Goal: Information Seeking & Learning: Learn about a topic

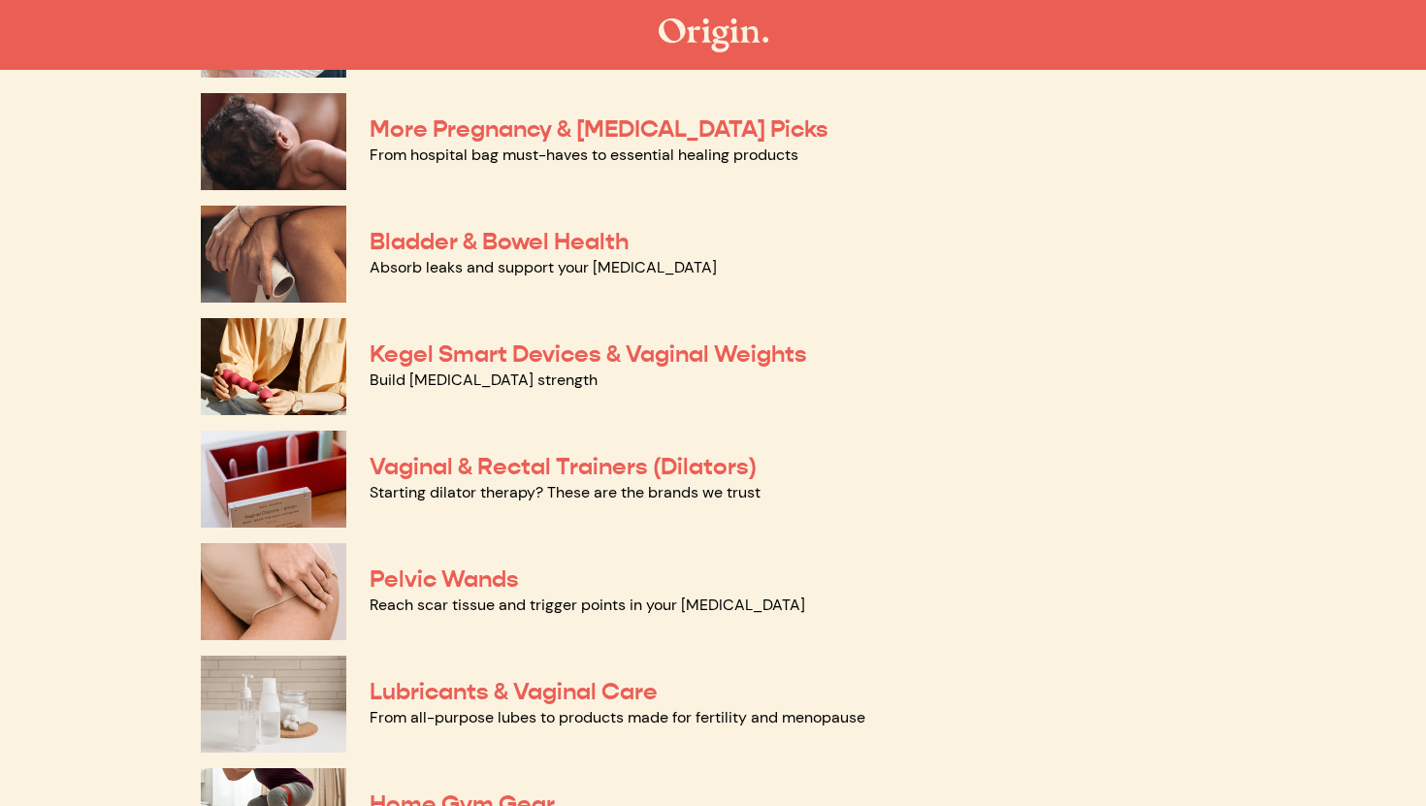
scroll to position [494, 0]
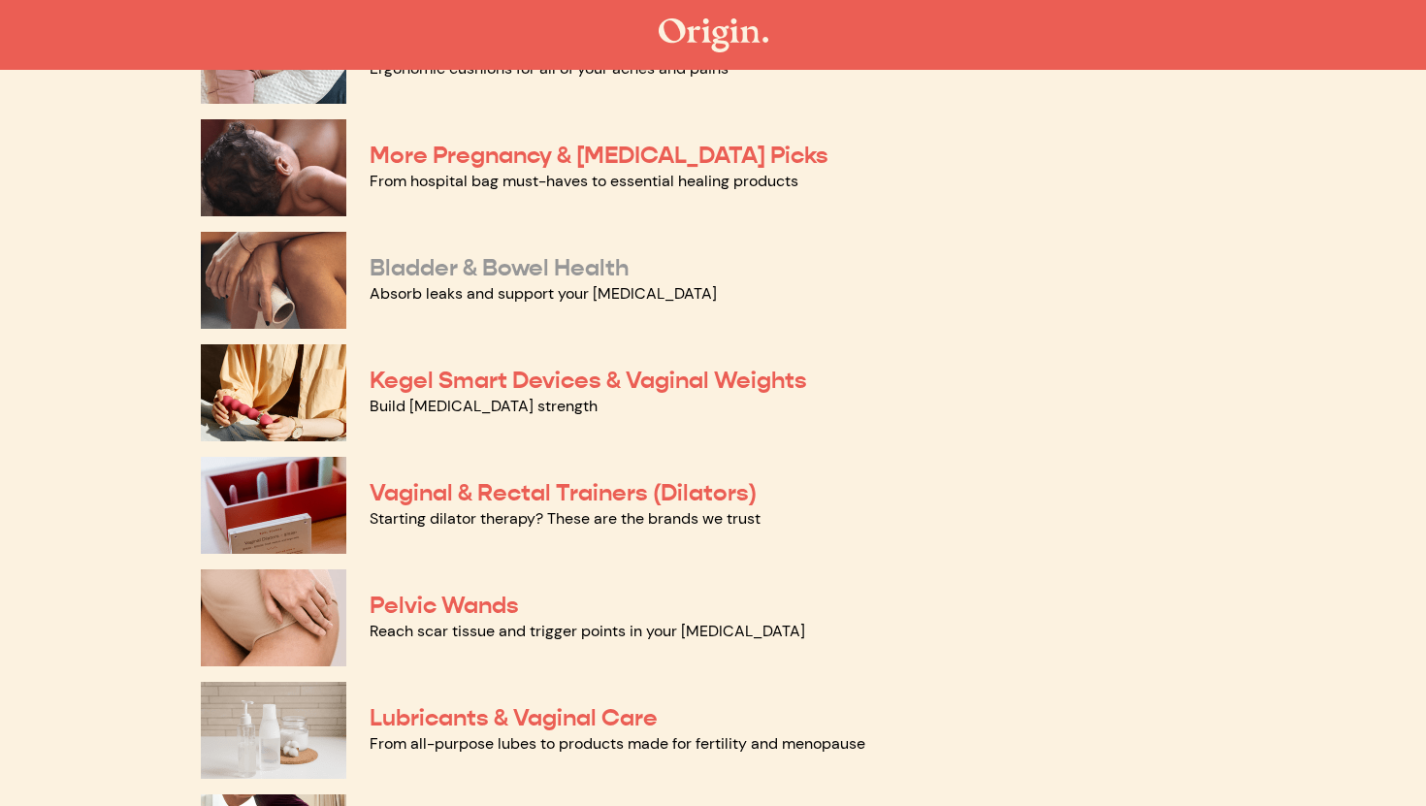
click at [570, 269] on link "Bladder & Bowel Health" at bounding box center [499, 267] width 259 height 29
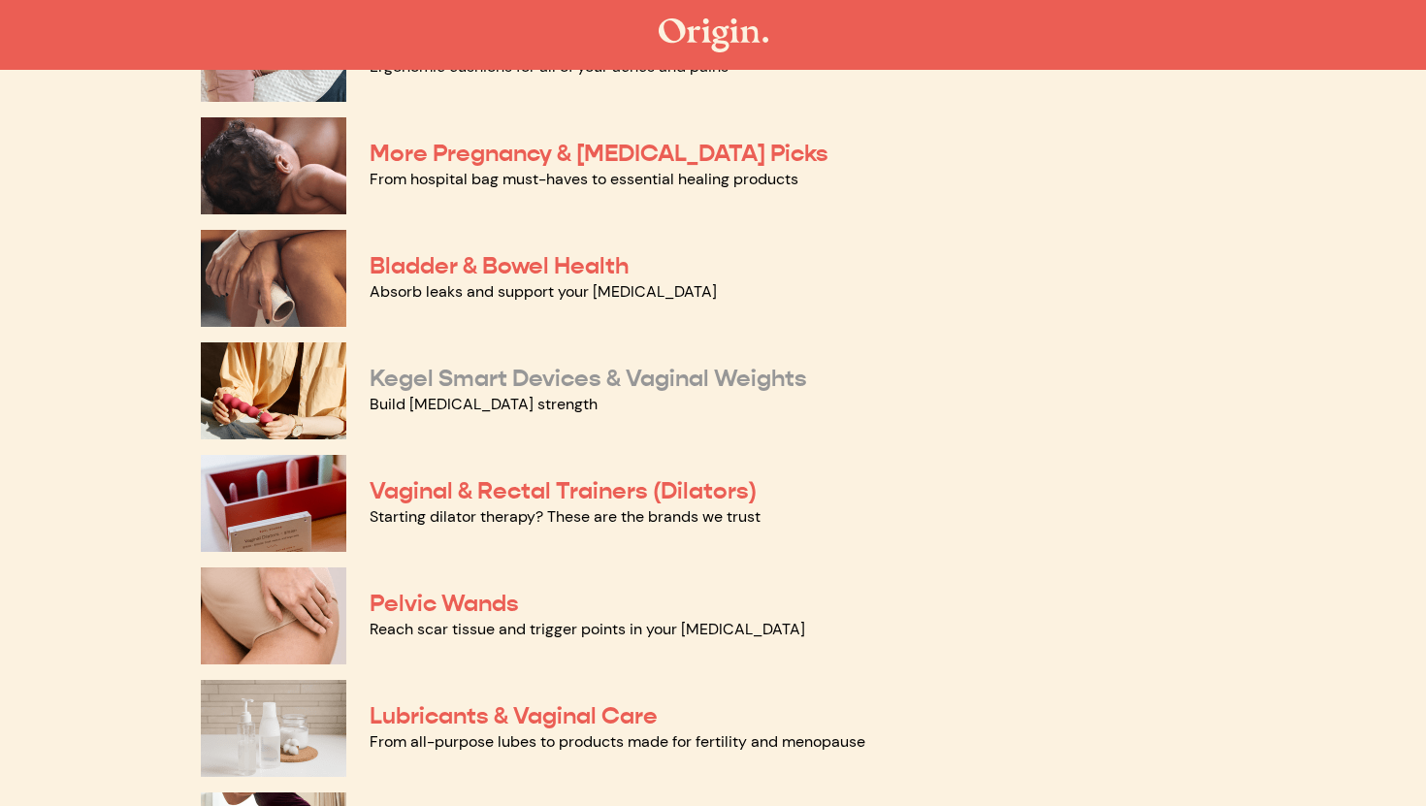
click at [584, 384] on link "Kegel Smart Devices & Vaginal Weights" at bounding box center [589, 378] width 438 height 29
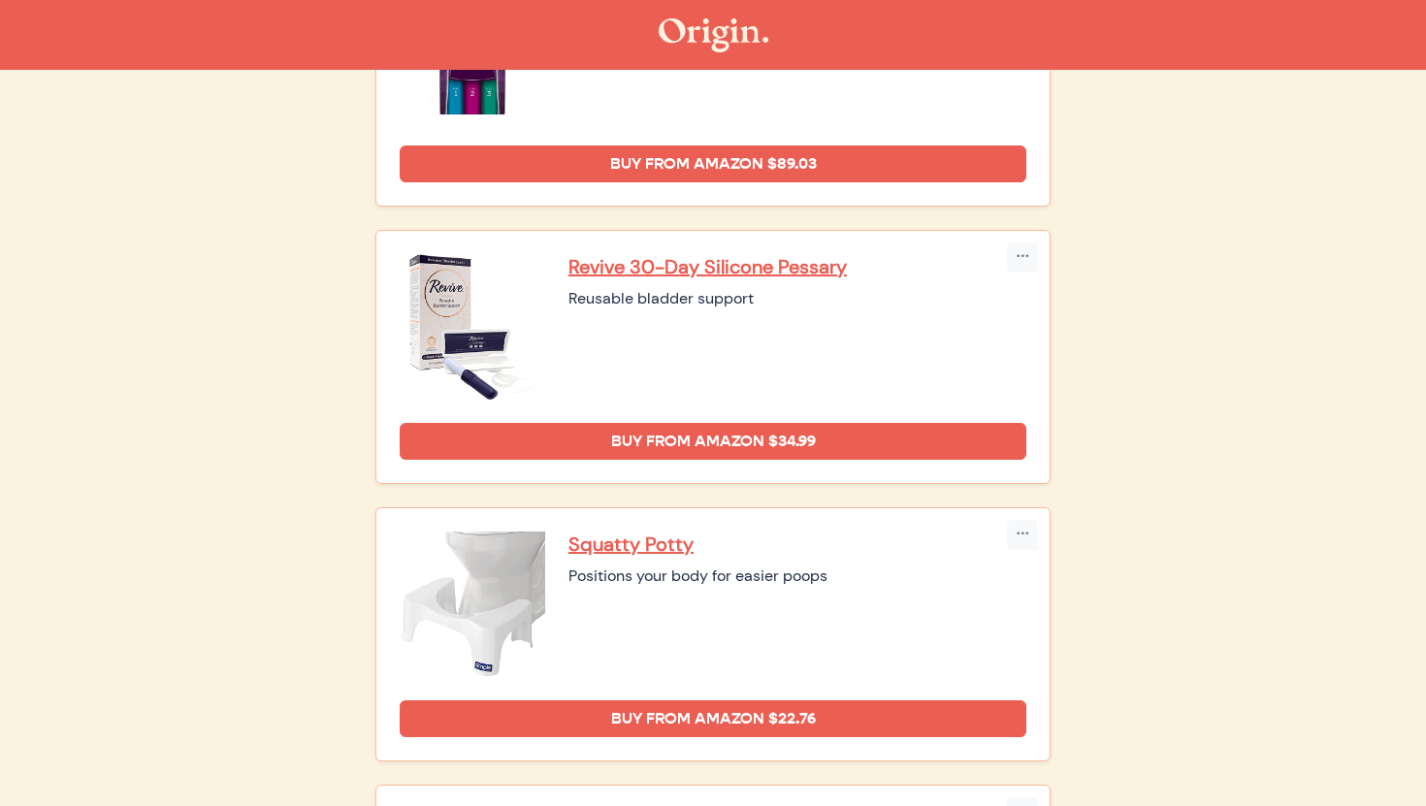
scroll to position [754, 0]
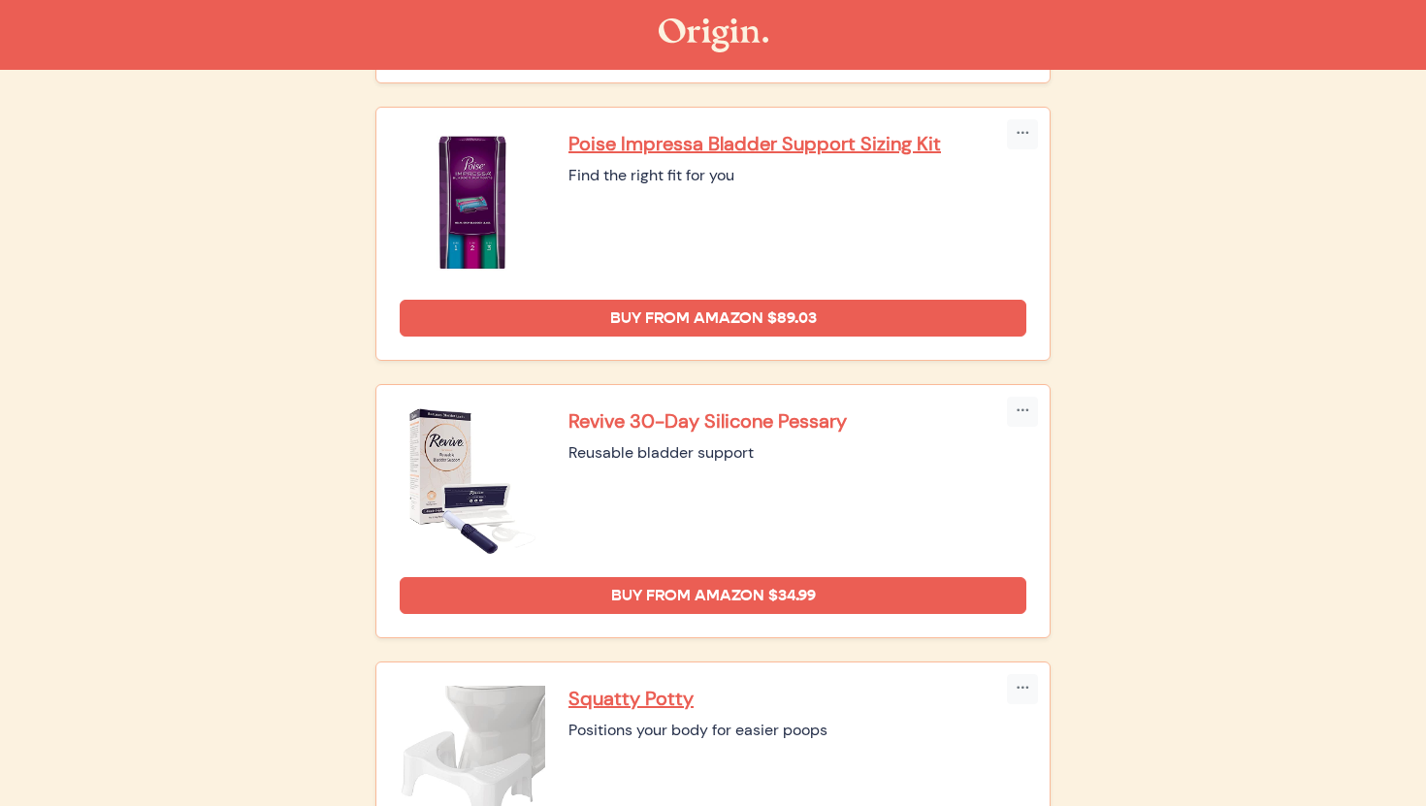
click at [740, 412] on p "Revive 30-Day Silicone Pessary" at bounding box center [797, 420] width 458 height 25
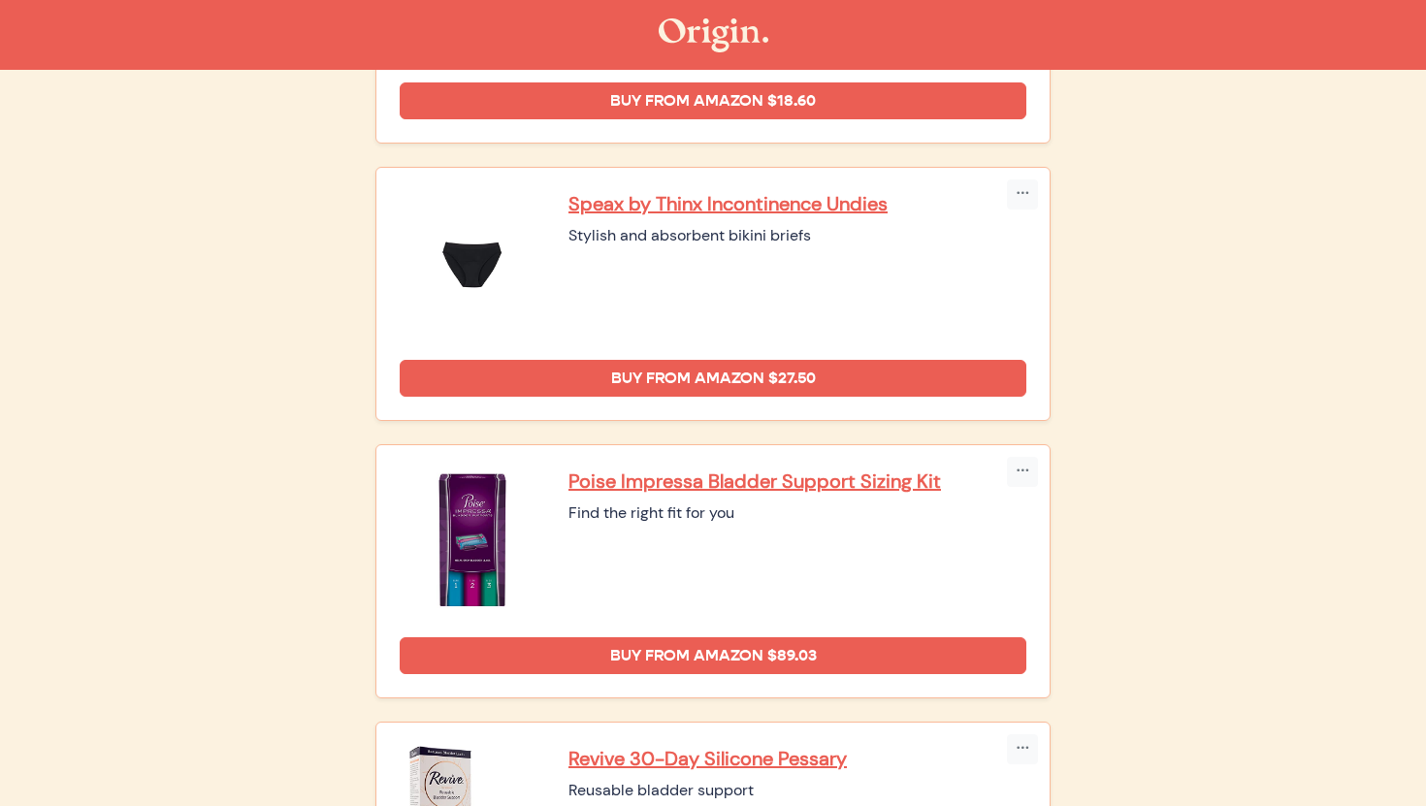
scroll to position [405, 0]
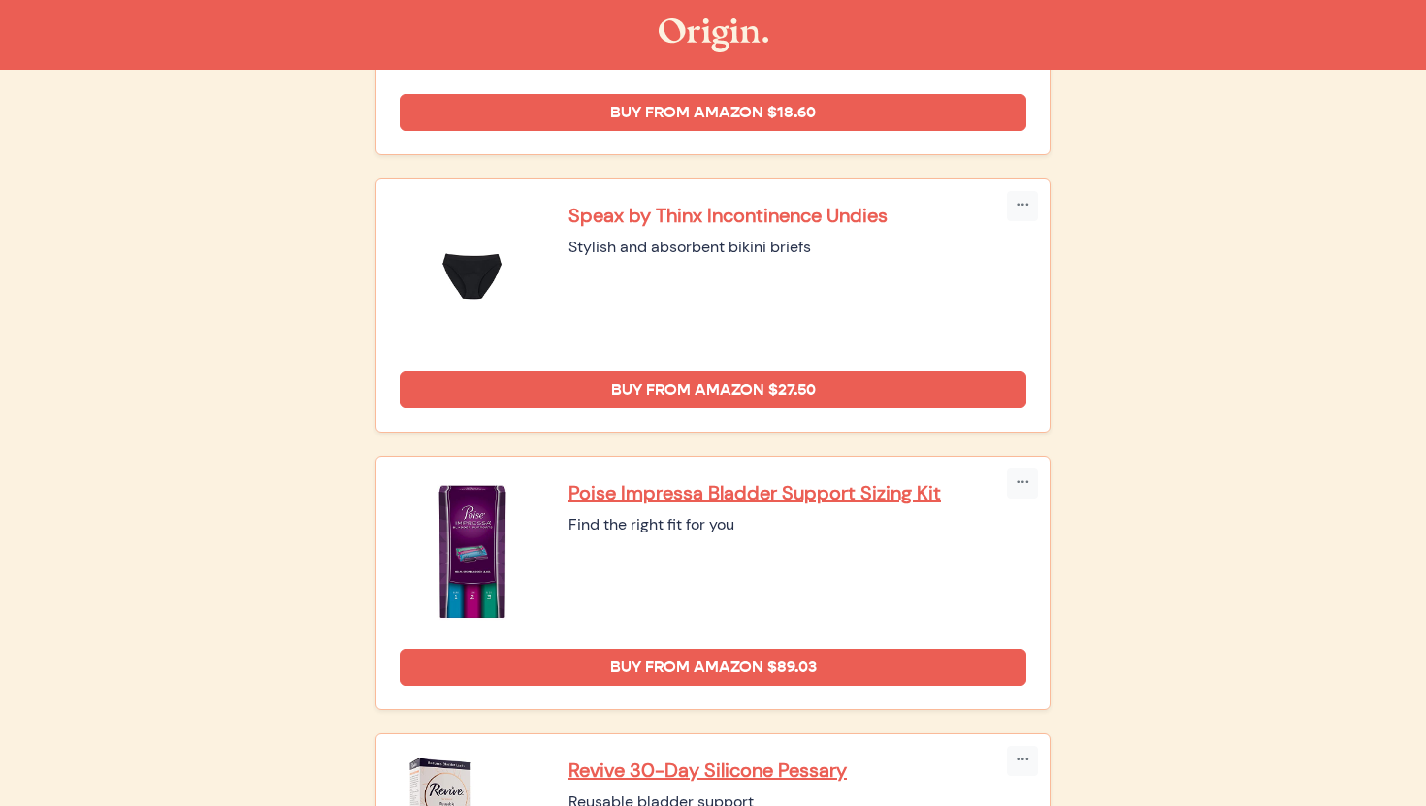
click at [862, 222] on p "Speax by Thinx Incontinence Undies" at bounding box center [797, 215] width 458 height 25
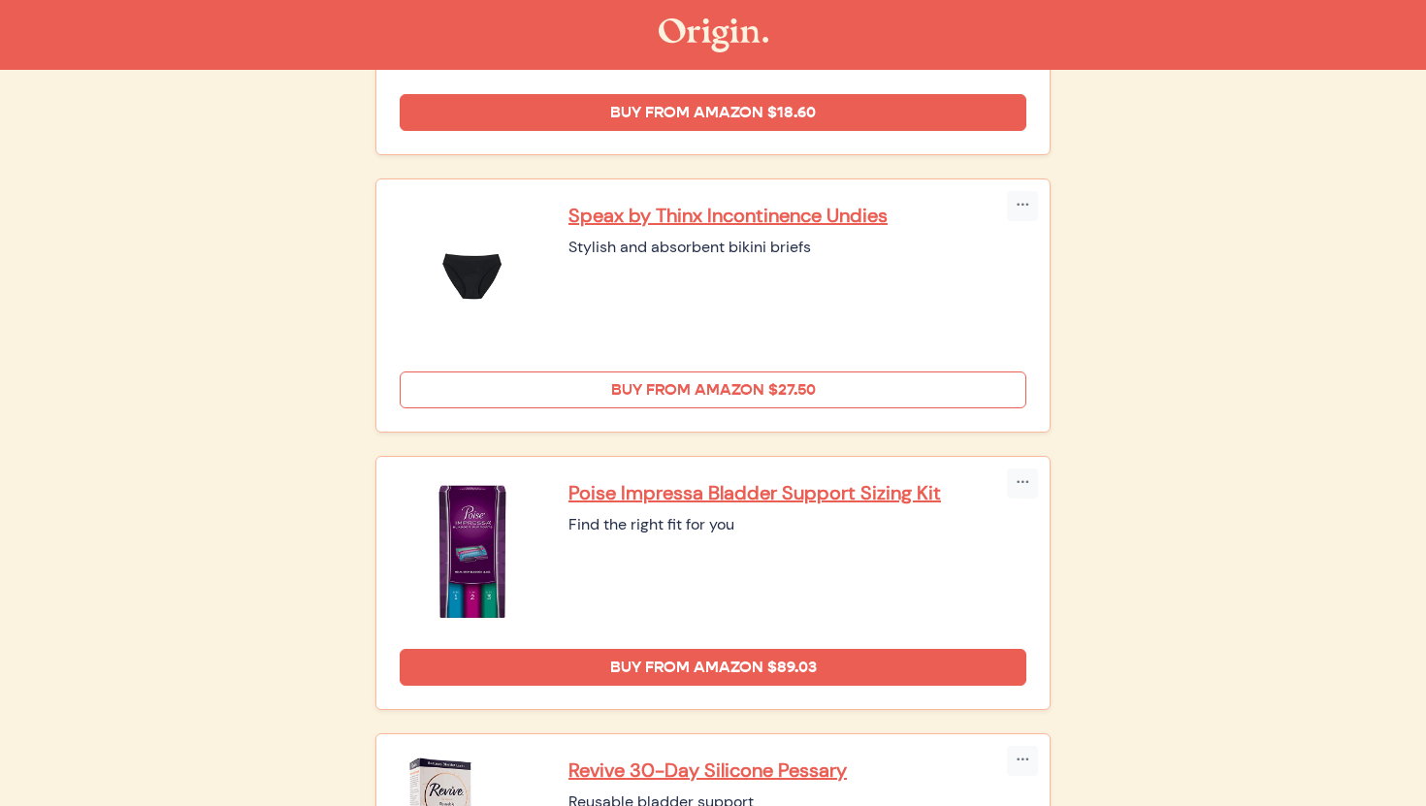
click at [725, 394] on link "Buy from Amazon $27.50" at bounding box center [713, 390] width 627 height 37
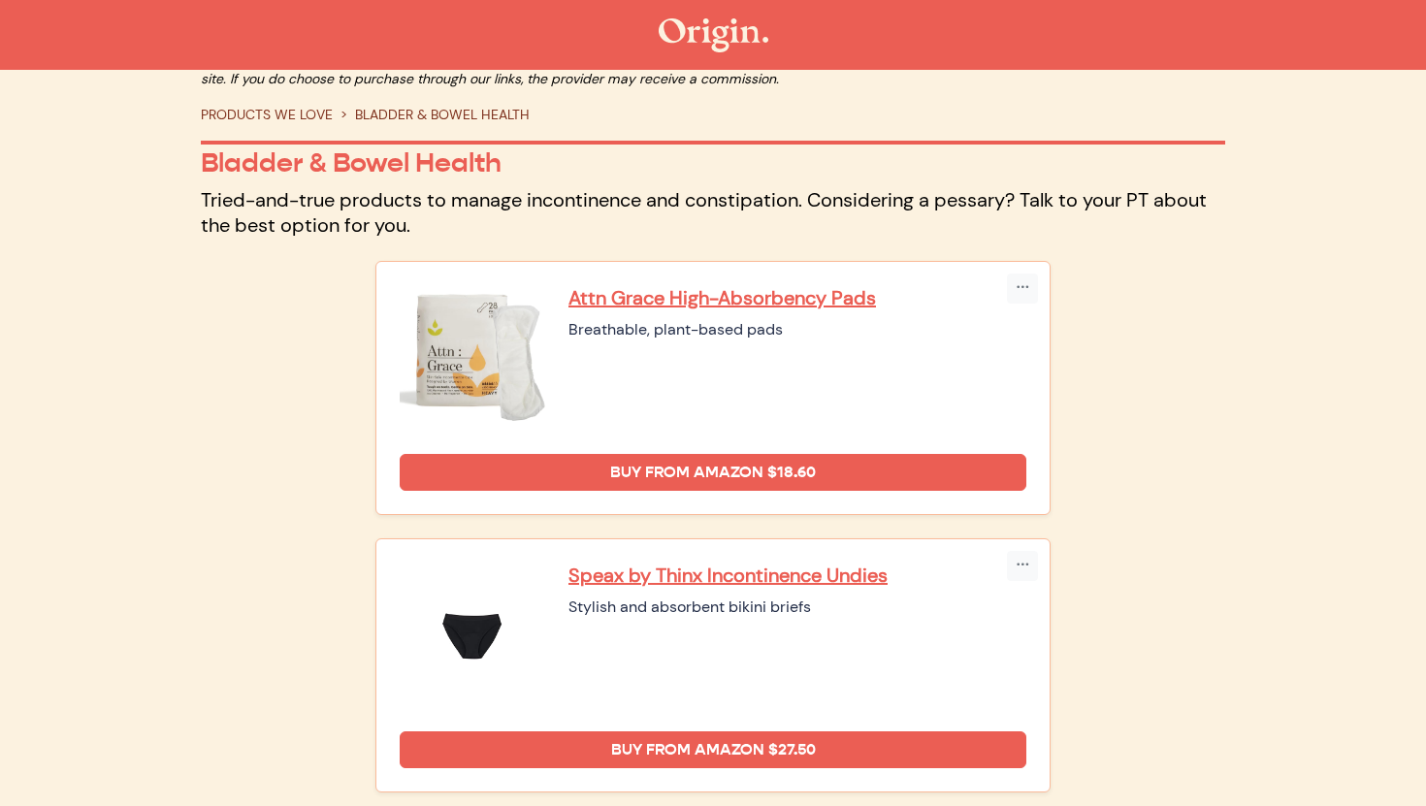
scroll to position [0, 0]
